Goal: Task Accomplishment & Management: Complete application form

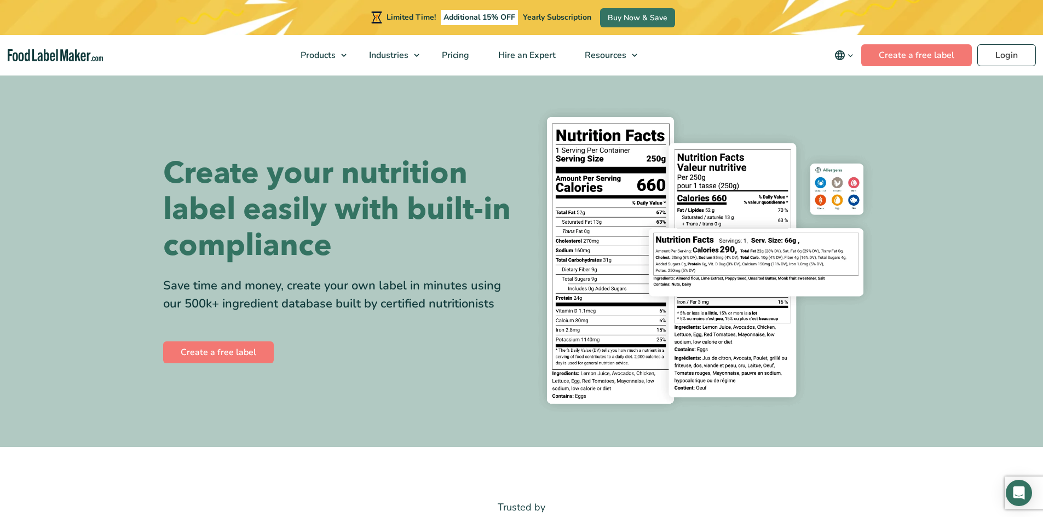
drag, startPoint x: 219, startPoint y: 160, endPoint x: 222, endPoint y: 149, distance: 11.4
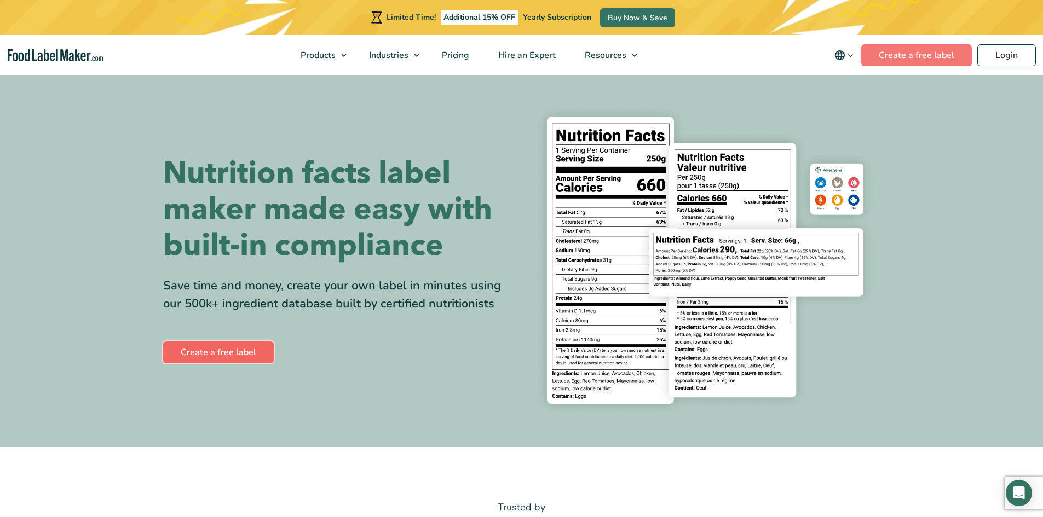
click at [223, 345] on link "Create a free label" at bounding box center [218, 353] width 111 height 22
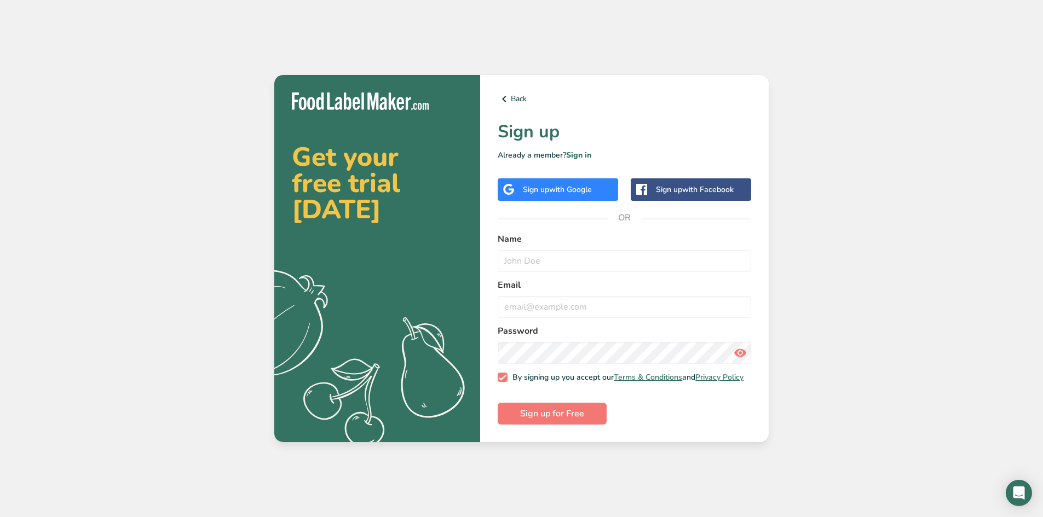
click at [557, 192] on div "Sign up with Google" at bounding box center [558, 190] width 120 height 22
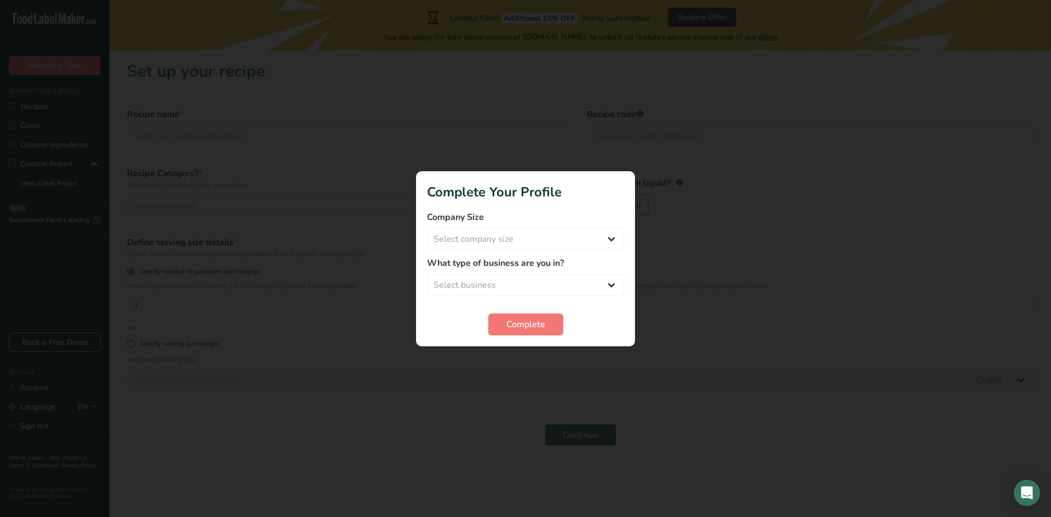
click at [484, 257] on label "What type of business are you in?" at bounding box center [525, 263] width 197 height 13
click at [484, 243] on select "Select company size Fewer than 10 Employees 10 to 50 Employees 51 to 500 Employ…" at bounding box center [525, 239] width 197 height 22
select select "1"
click at [427, 228] on select "Select company size Fewer than 10 Employees 10 to 50 Employees 51 to 500 Employ…" at bounding box center [525, 239] width 197 height 22
click at [518, 292] on select "Select business Packaged Food Manufacturer Restaurant & Cafe Bakery Meal Plans …" at bounding box center [525, 285] width 197 height 22
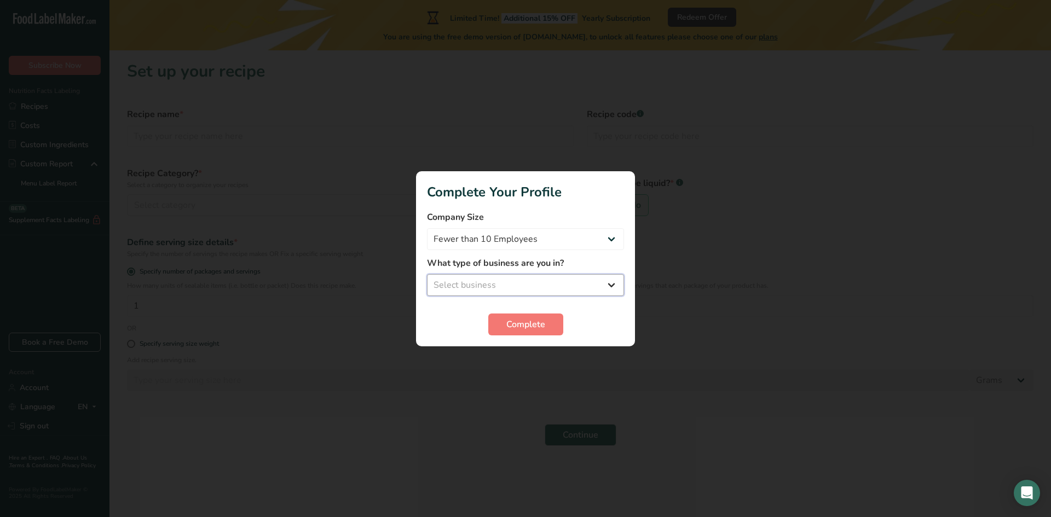
select select "2"
click at [427, 274] on select "Select business Packaged Food Manufacturer Restaurant & Cafe Bakery Meal Plans …" at bounding box center [525, 285] width 197 height 22
click at [533, 322] on span "Complete" at bounding box center [526, 324] width 39 height 13
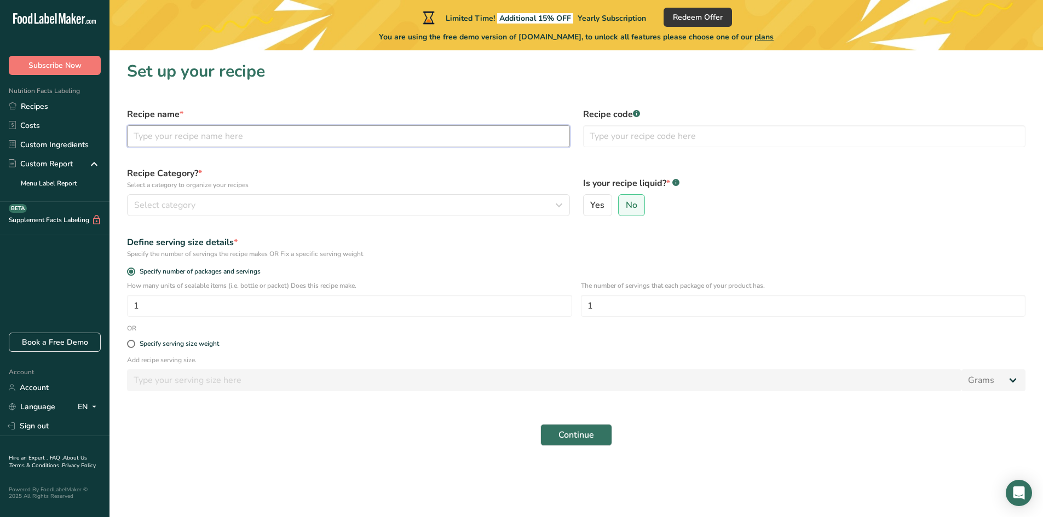
click at [172, 140] on input "text" at bounding box center [348, 136] width 443 height 22
type input "Matcha Powder"
click at [257, 204] on div "Select category" at bounding box center [345, 205] width 422 height 13
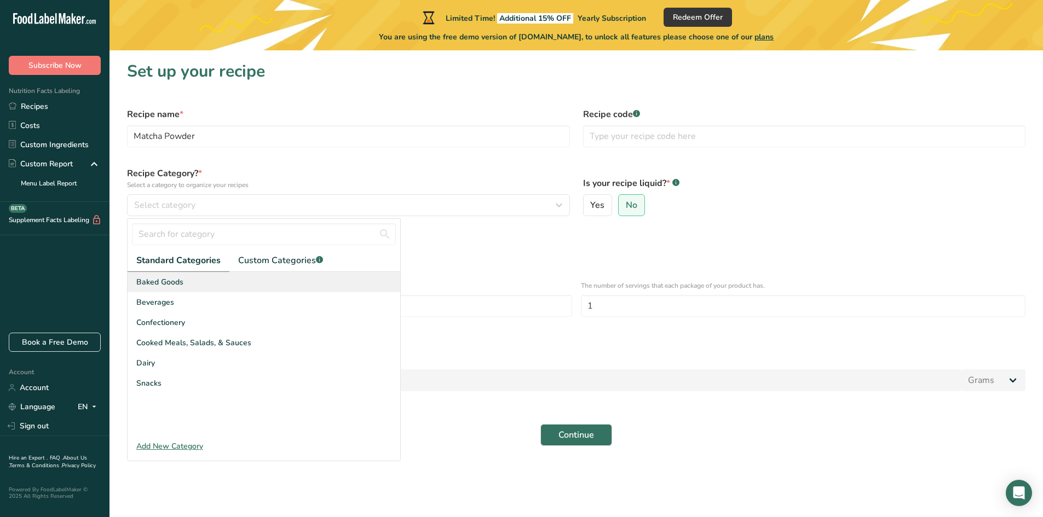
click at [176, 286] on span "Baked Goods" at bounding box center [159, 282] width 47 height 11
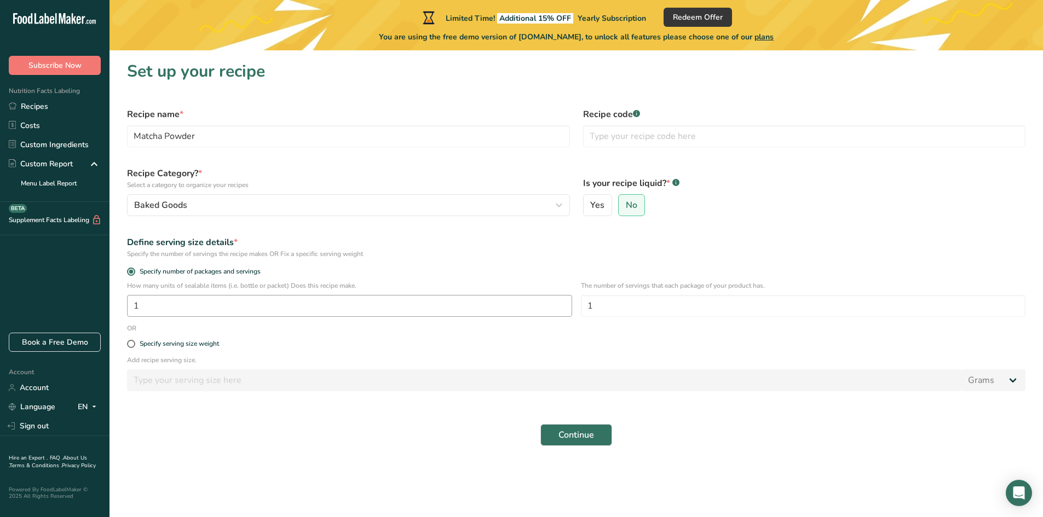
drag, startPoint x: 148, startPoint y: 272, endPoint x: 220, endPoint y: 309, distance: 80.8
click at [220, 309] on form "Recipe name * Matcha Powder Recipe code .a-a{fill:#347362;}.b-a{fill:#fff;} Rec…" at bounding box center [576, 277] width 912 height 352
drag, startPoint x: 227, startPoint y: 304, endPoint x: -41, endPoint y: 303, distance: 268.3
click at [0, 303] on html ".a-20{fill:#fff;} Subscribe Now Nutrition Facts Labeling Recipes Costs Custom I…" at bounding box center [521, 258] width 1043 height 517
type input "45"
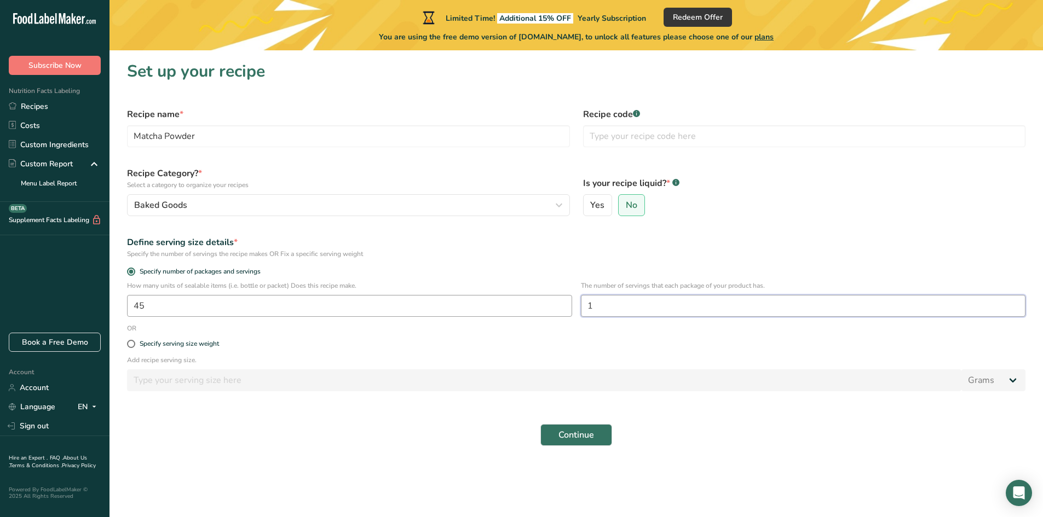
drag, startPoint x: 536, startPoint y: 302, endPoint x: 500, endPoint y: 301, distance: 35.0
click at [500, 301] on div "How many units of sealable items (i.e. bottle or packet) Does this recipe make.…" at bounding box center [576, 302] width 912 height 43
type input "50"
click at [585, 438] on span "Continue" at bounding box center [577, 435] width 36 height 13
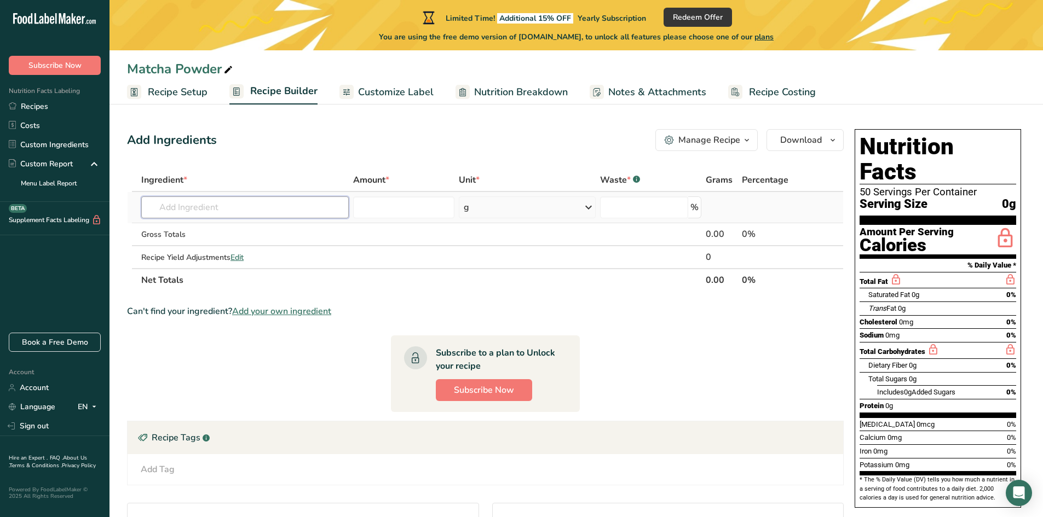
click at [216, 212] on input "text" at bounding box center [245, 208] width 208 height 22
type input "Matcha"
click at [193, 234] on div "Matcha" at bounding box center [236, 229] width 172 height 11
type input "Matcha"
type input "0"
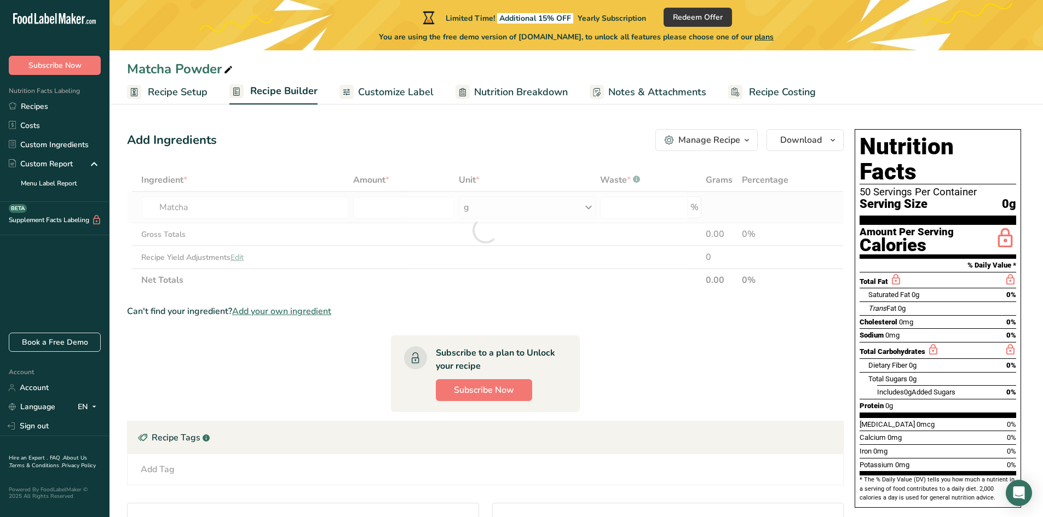
type input "0"
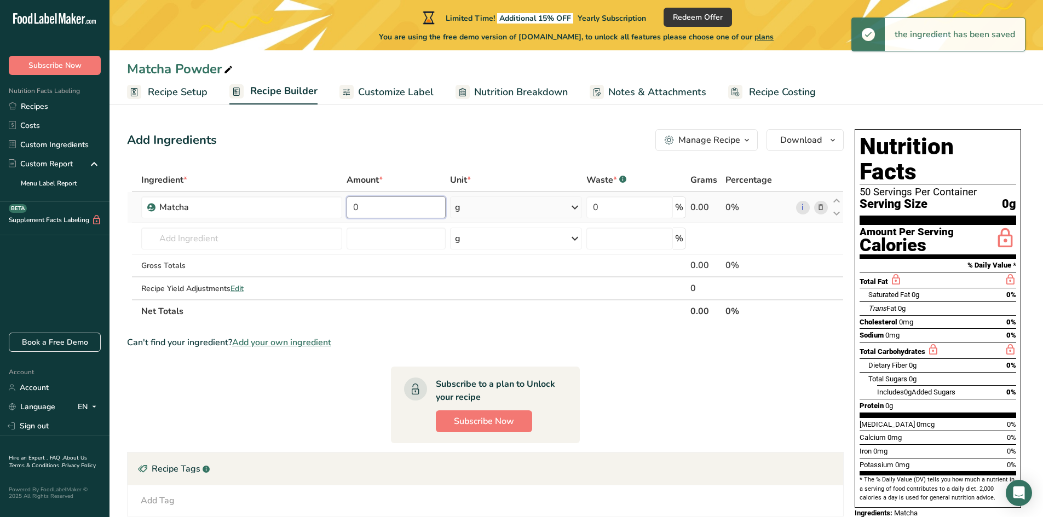
click at [388, 208] on input "0" at bounding box center [396, 208] width 99 height 22
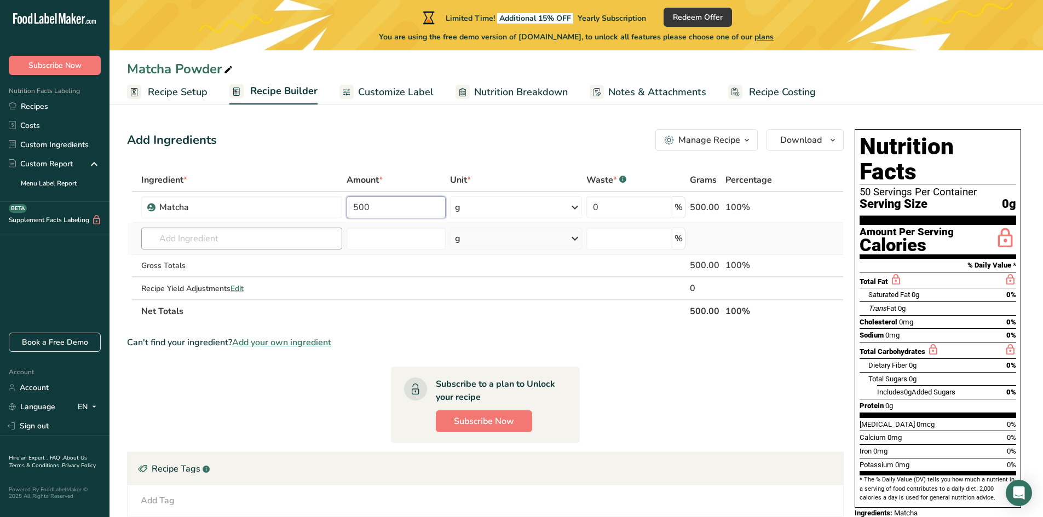
type input "500"
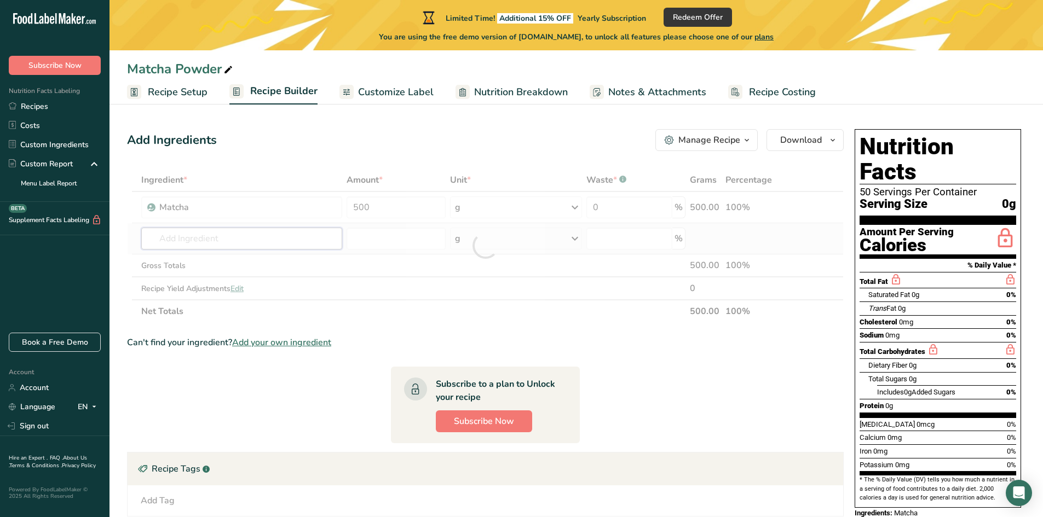
click at [290, 241] on div "Ingredient * Amount * Unit * Waste * .a-a{fill:#347362;}.b-a{fill:#fff;} Grams …" at bounding box center [485, 246] width 717 height 154
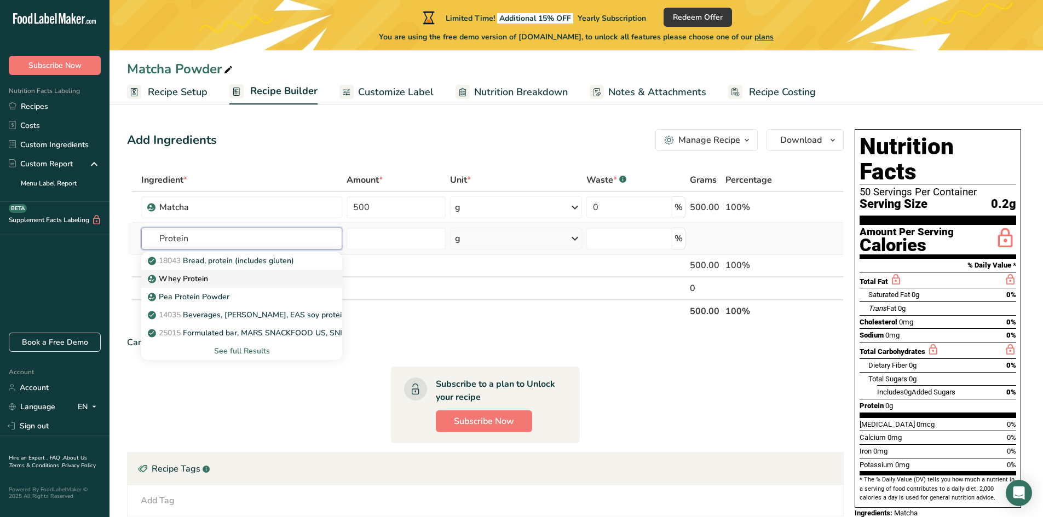
type input "Protein"
click at [209, 273] on div "Whey Protein" at bounding box center [233, 278] width 166 height 11
type input "Whey Protein"
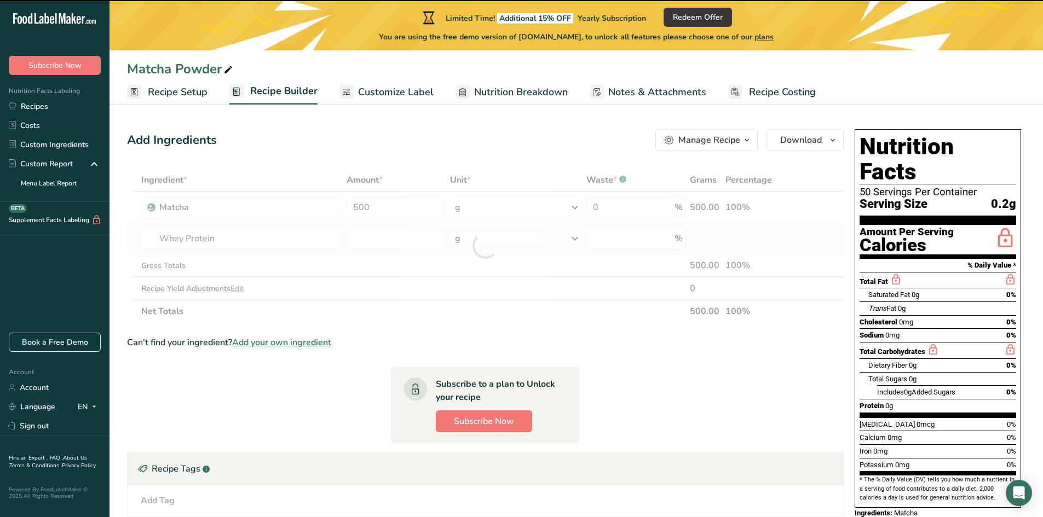
type input "0"
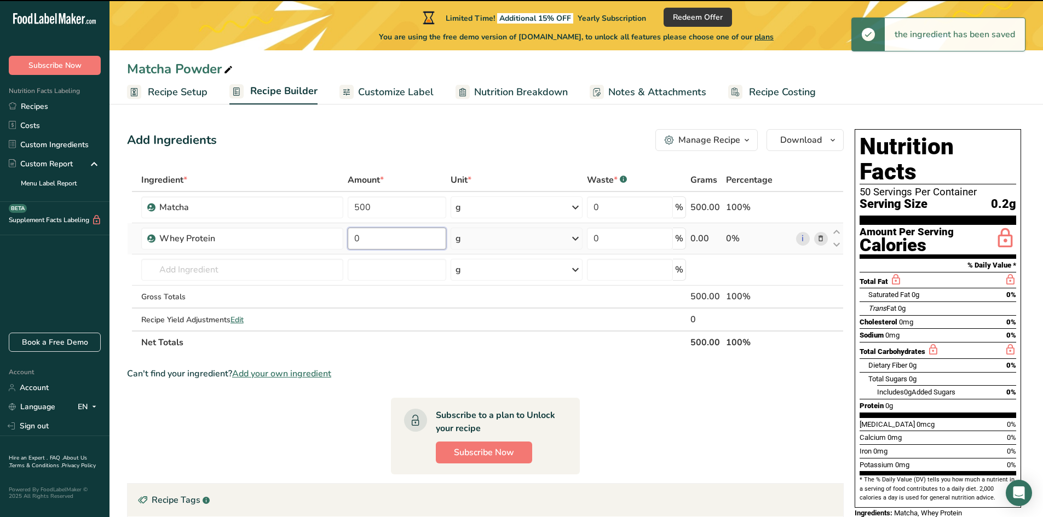
click at [375, 237] on input "0" at bounding box center [397, 239] width 99 height 22
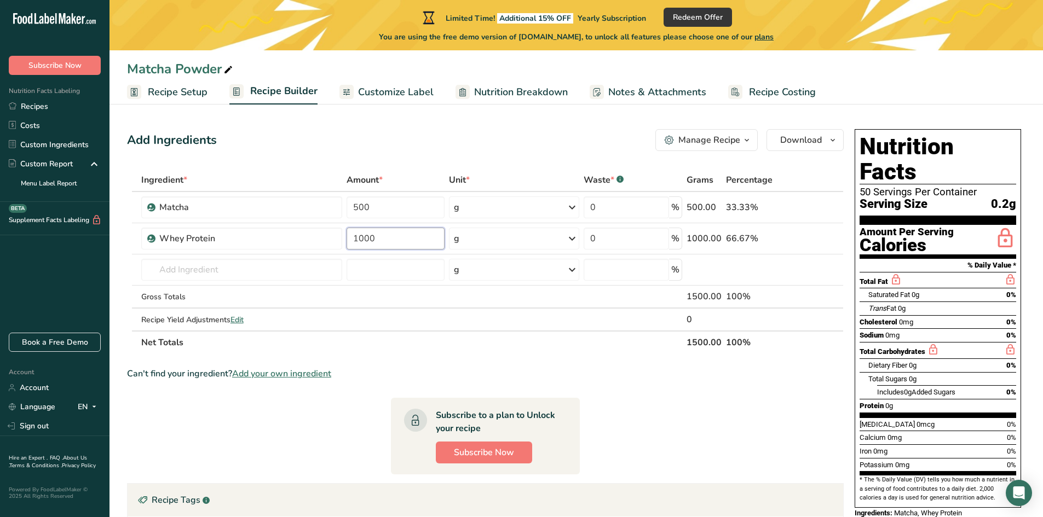
type input "1000"
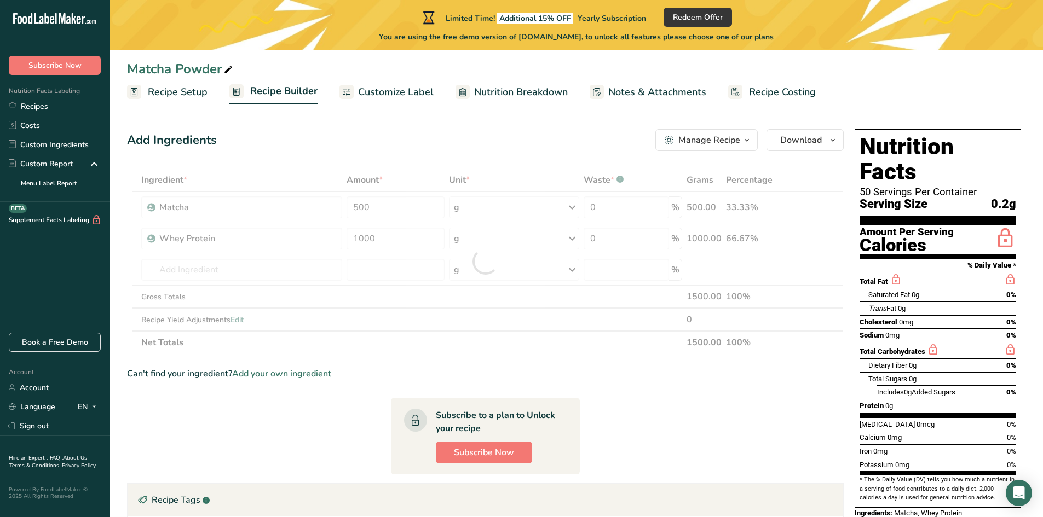
click at [555, 348] on div "Ingredient * Amount * Unit * Waste * .a-a{fill:#347362;}.b-a{fill:#fff;} Grams …" at bounding box center [485, 262] width 717 height 186
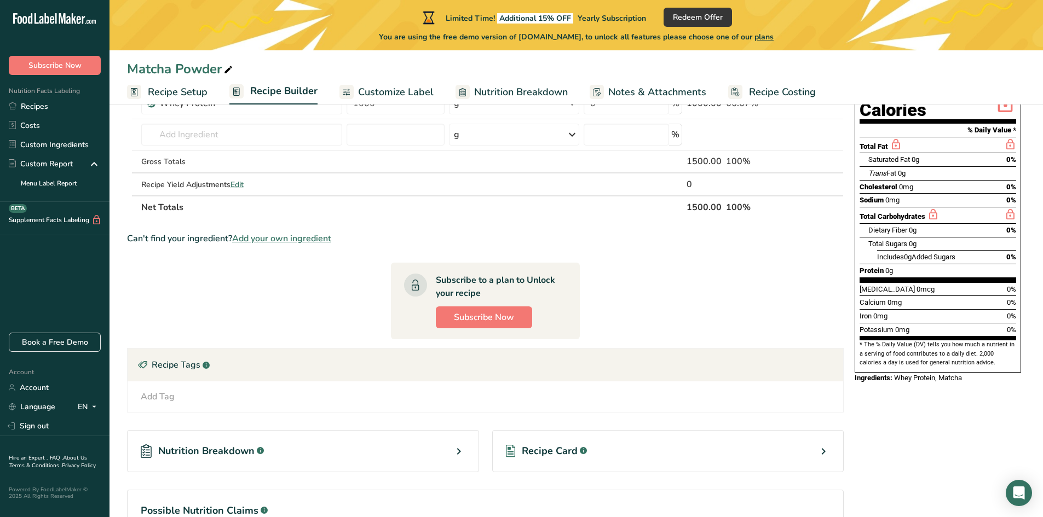
scroll to position [232, 0]
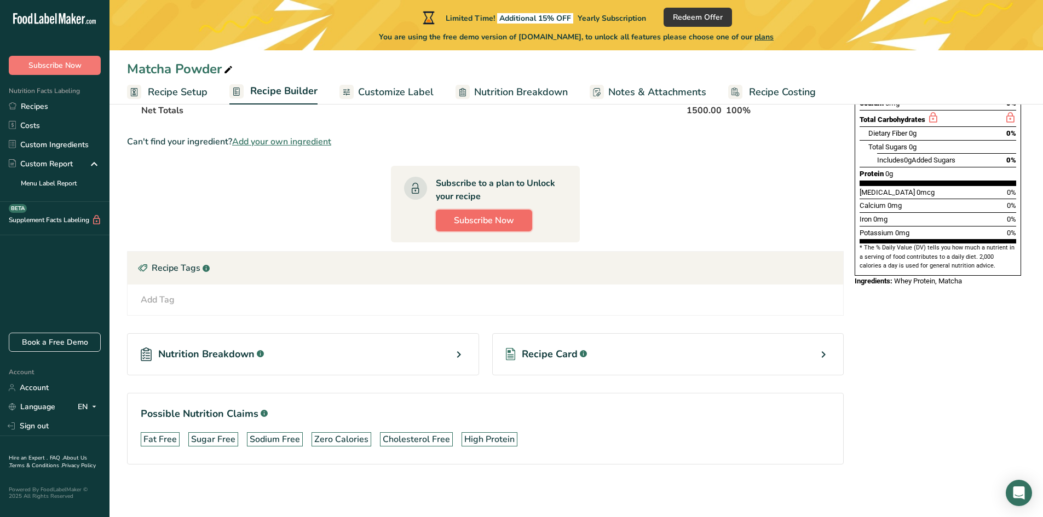
click at [477, 222] on span "Subscribe Now" at bounding box center [484, 220] width 60 height 13
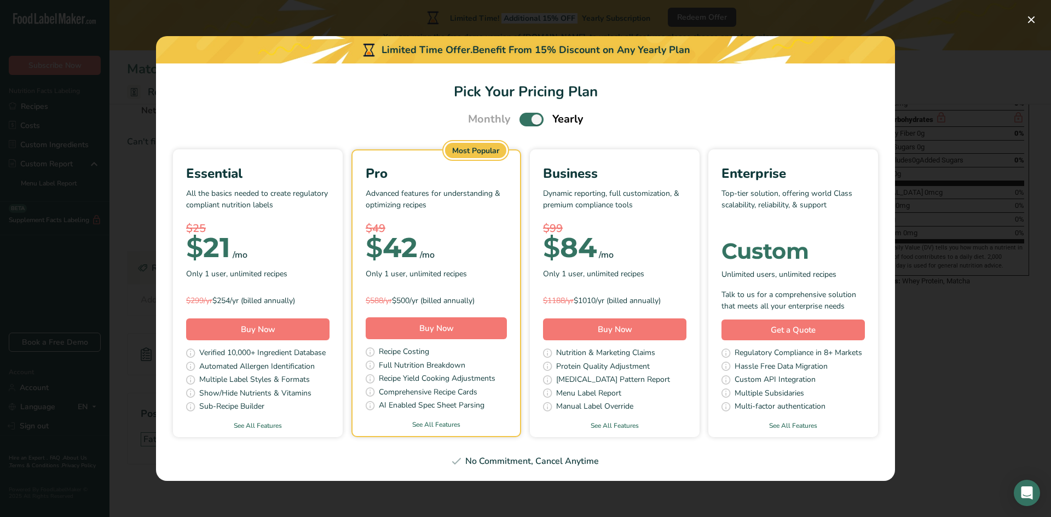
click at [516, 122] on div "Monthly Yearly" at bounding box center [526, 119] width 142 height 16
click at [520, 124] on label "Pick Your Pricing Plan Modal" at bounding box center [532, 120] width 24 height 14
click at [520, 123] on input "Pick Your Pricing Plan Modal" at bounding box center [523, 119] width 7 height 7
checkbox input "false"
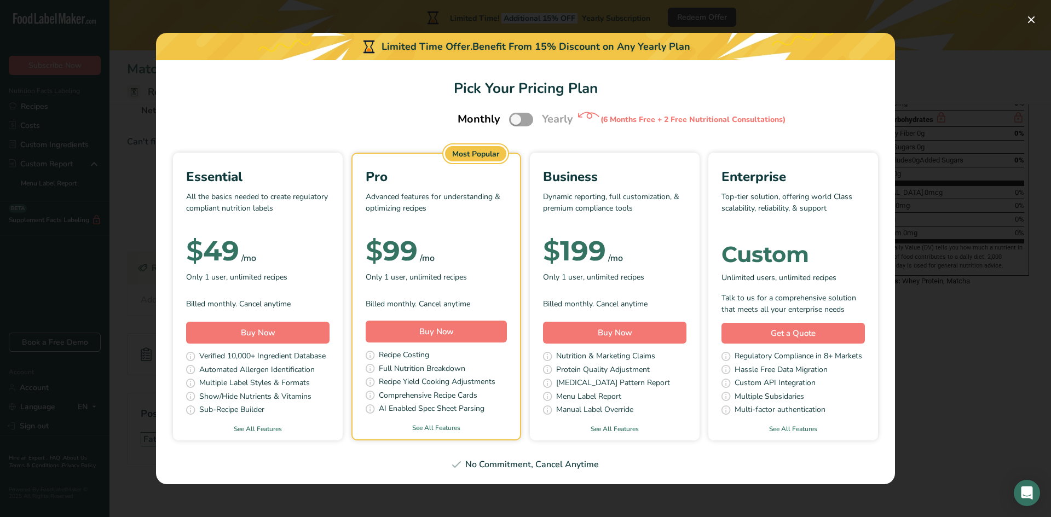
click at [916, 134] on div "Pick Your Pricing Plan Modal" at bounding box center [525, 258] width 1051 height 517
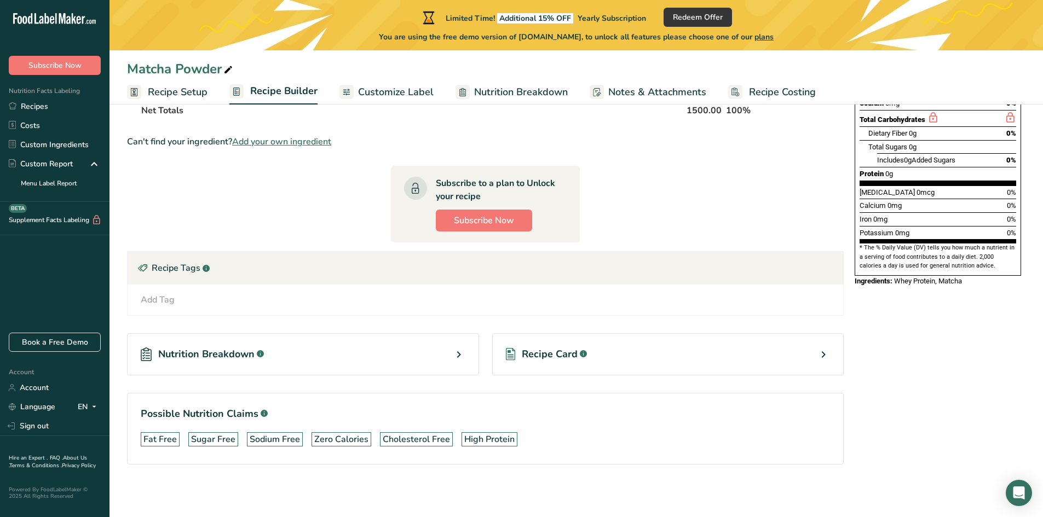
drag, startPoint x: 84, startPoint y: 33, endPoint x: 183, endPoint y: 77, distance: 107.6
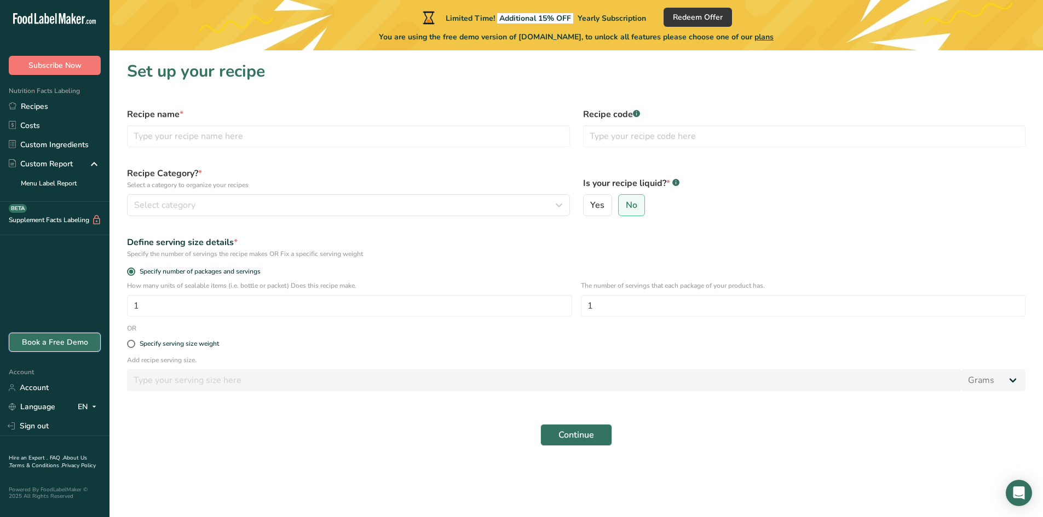
click at [59, 347] on link "Book a Free Demo" at bounding box center [55, 342] width 92 height 19
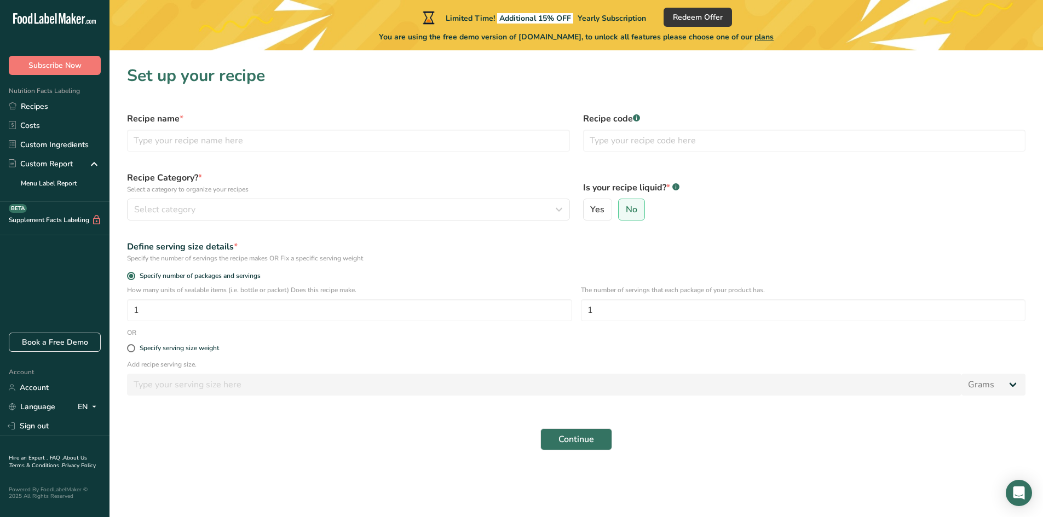
drag, startPoint x: 379, startPoint y: 37, endPoint x: 752, endPoint y: 44, distance: 373.0
click at [751, 44] on div "Limited Time! Additional 15% OFF Yearly Subscription Redeem Offer You are using…" at bounding box center [577, 25] width 934 height 50
click at [713, 19] on span "Redeem Offer" at bounding box center [698, 16] width 50 height 11
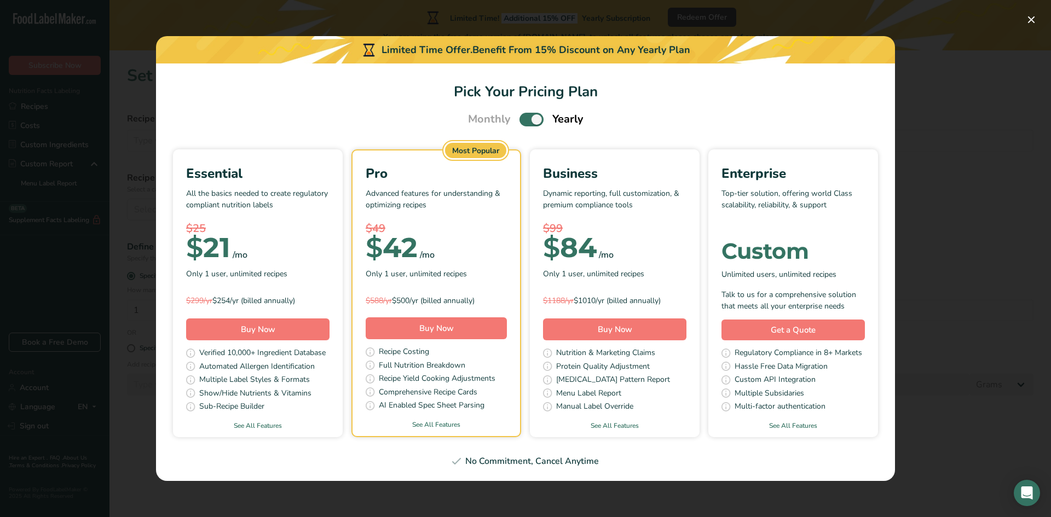
click at [837, 275] on span "Unlimited users, unlimited recipes" at bounding box center [779, 274] width 115 height 11
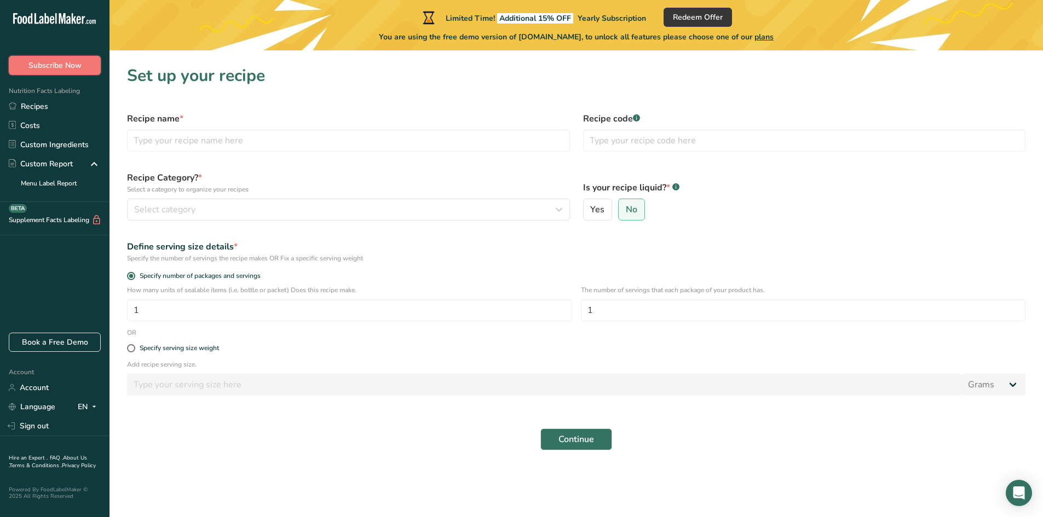
click at [73, 63] on span "Subscribe Now" at bounding box center [54, 65] width 53 height 11
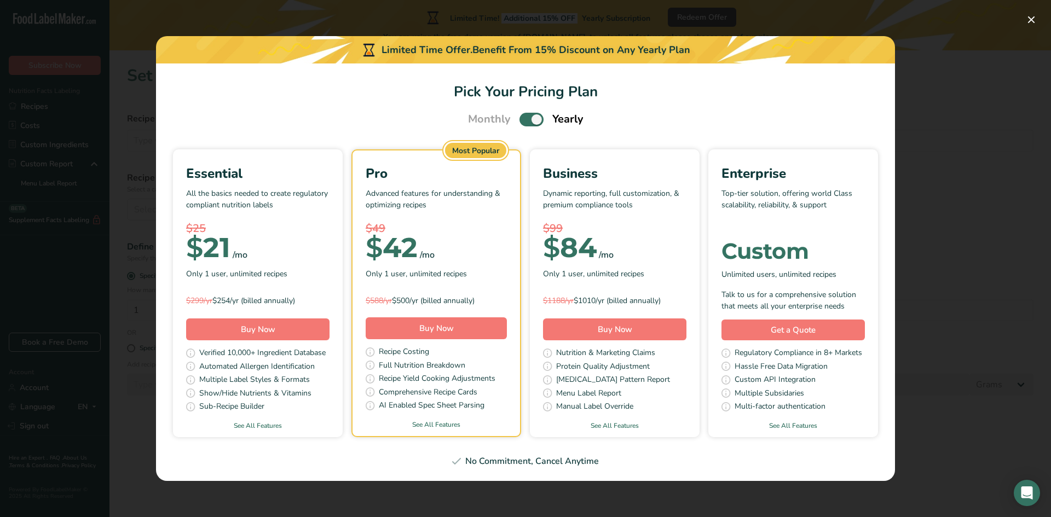
click at [504, 116] on span "Monthly" at bounding box center [489, 119] width 43 height 16
click at [525, 120] on span "Pick Your Pricing Plan Modal" at bounding box center [532, 120] width 24 height 14
click at [525, 120] on input "Pick Your Pricing Plan Modal" at bounding box center [523, 119] width 7 height 7
checkbox input "false"
